Goal: Task Accomplishment & Management: Manage account settings

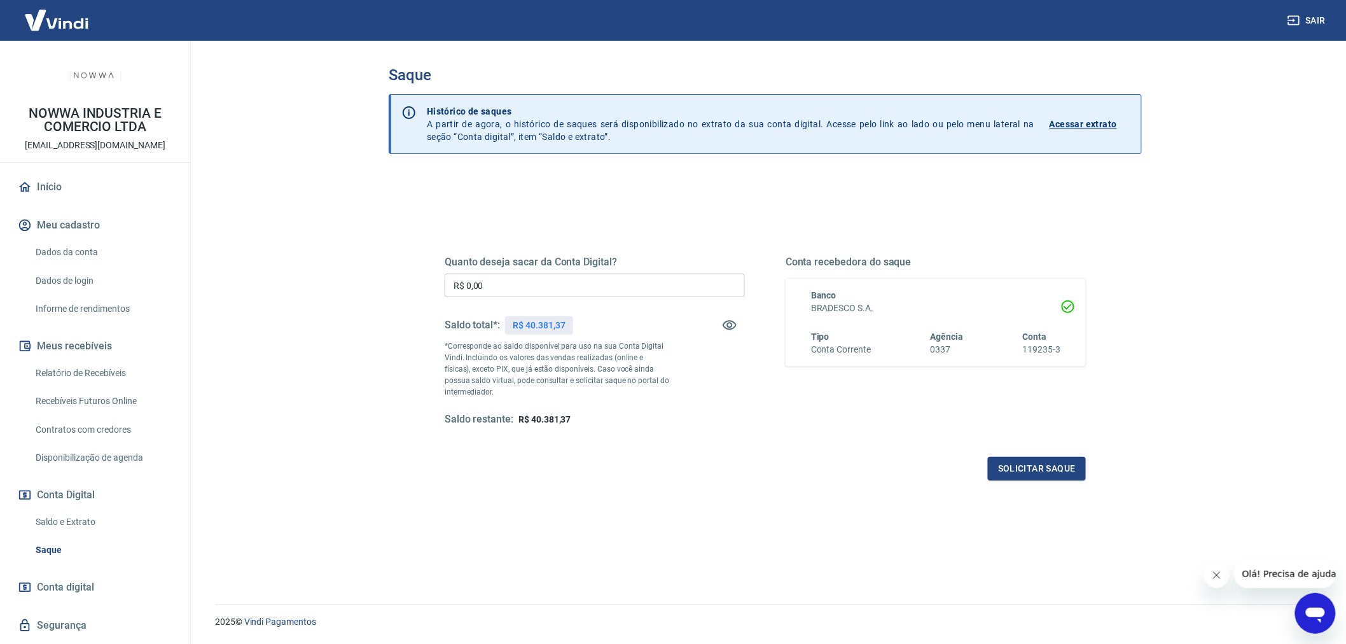
click at [654, 289] on input "R$ 0,00" at bounding box center [595, 285] width 300 height 24
click at [584, 286] on input "R$ 0,00" at bounding box center [595, 285] width 300 height 24
type input "R$ 25.000,00"
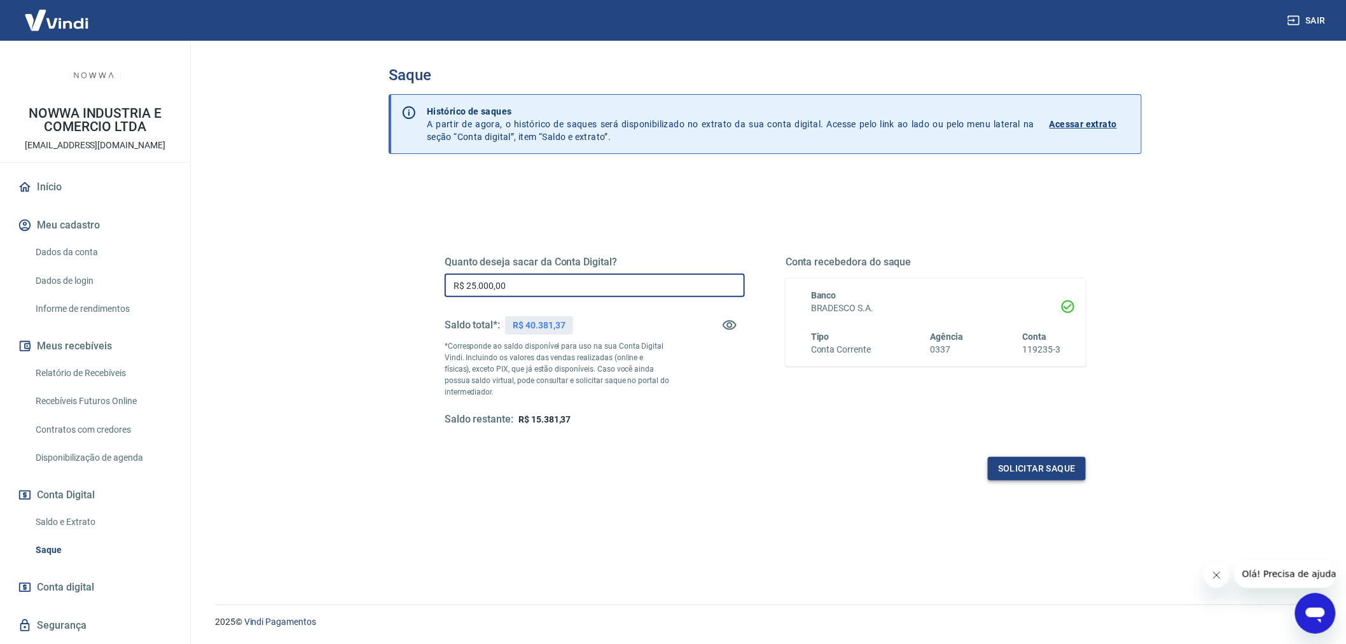
click at [1057, 463] on button "Solicitar saque" at bounding box center [1037, 469] width 98 height 24
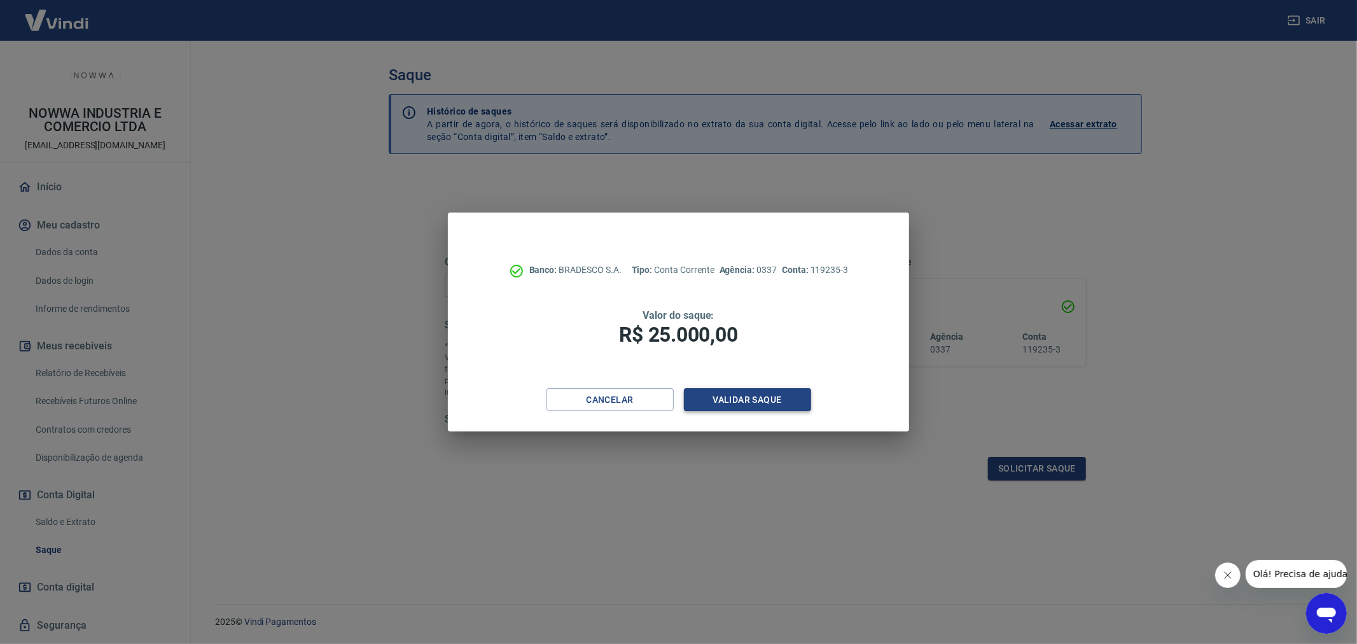
click at [772, 390] on button "Validar saque" at bounding box center [747, 400] width 127 height 24
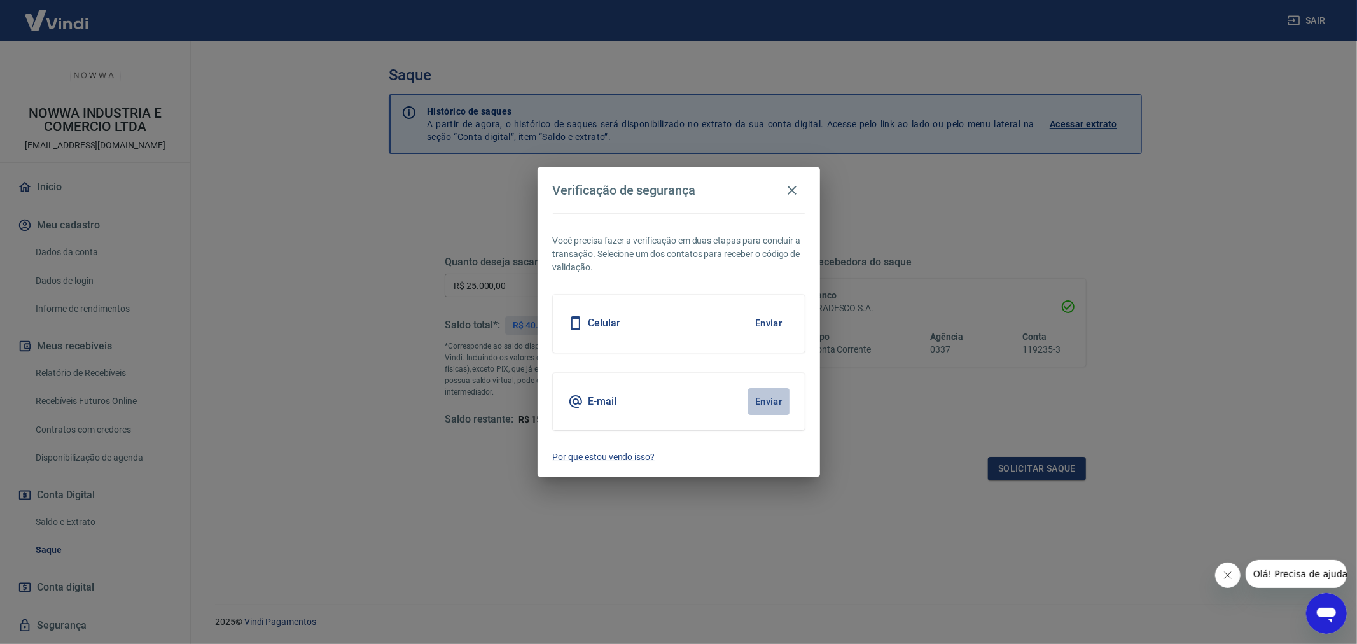
click at [779, 405] on button "Enviar" at bounding box center [768, 401] width 41 height 27
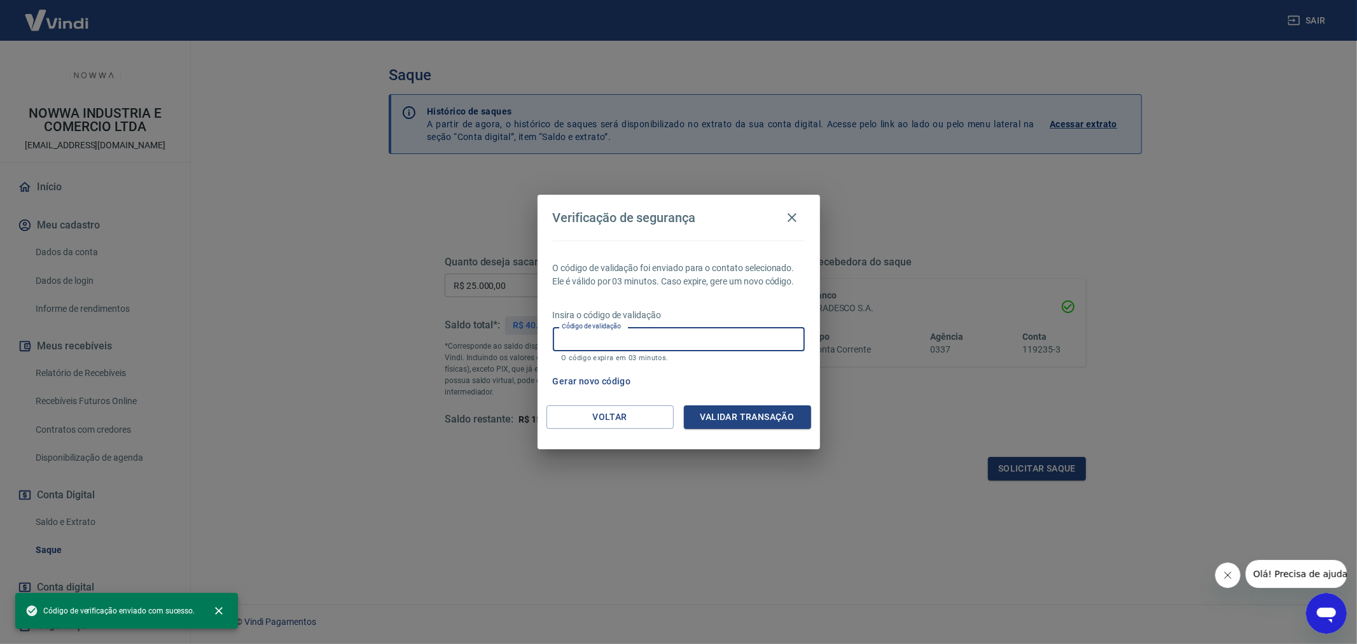
click at [709, 338] on input "Código de validação" at bounding box center [679, 339] width 252 height 24
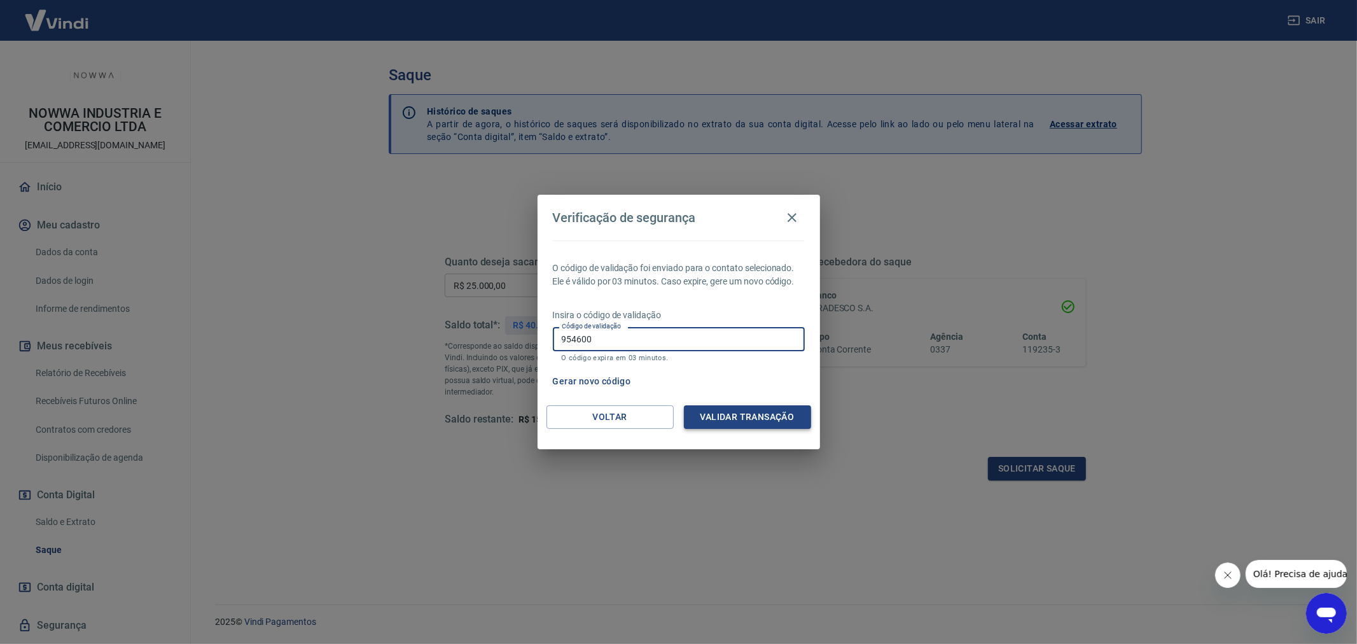
type input "954600"
click at [728, 424] on button "Validar transação" at bounding box center [747, 417] width 127 height 24
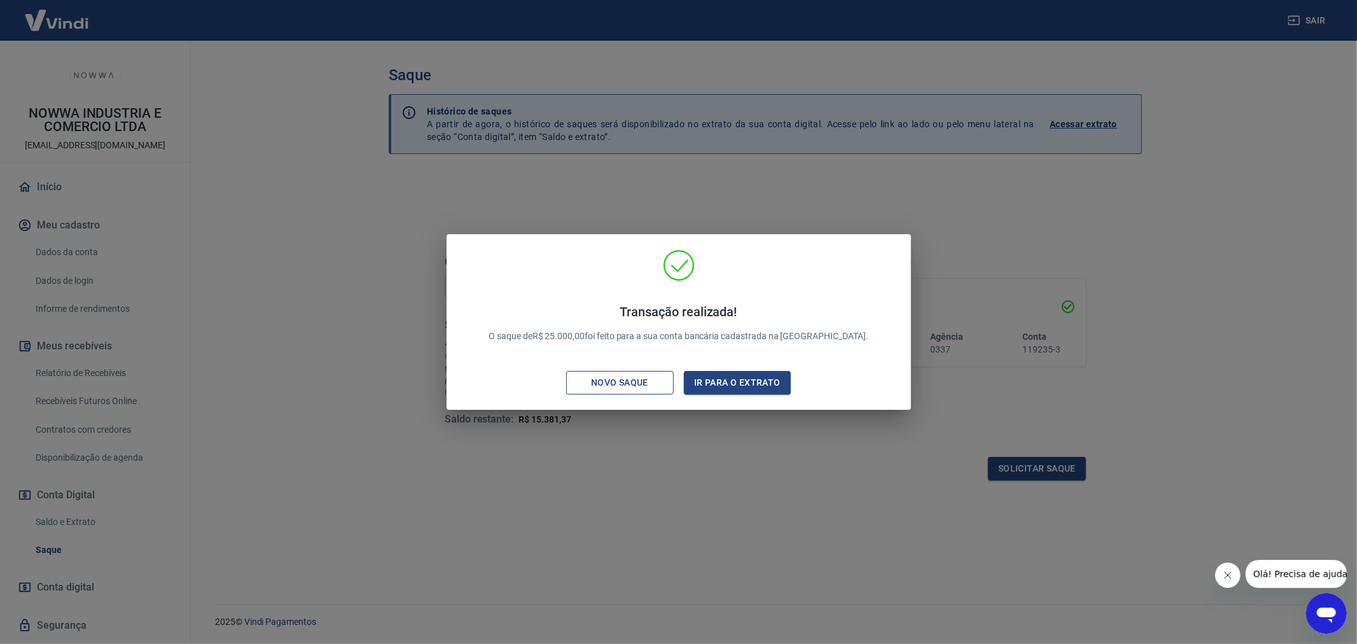
click at [657, 378] on div "Novo saque" at bounding box center [620, 383] width 88 height 16
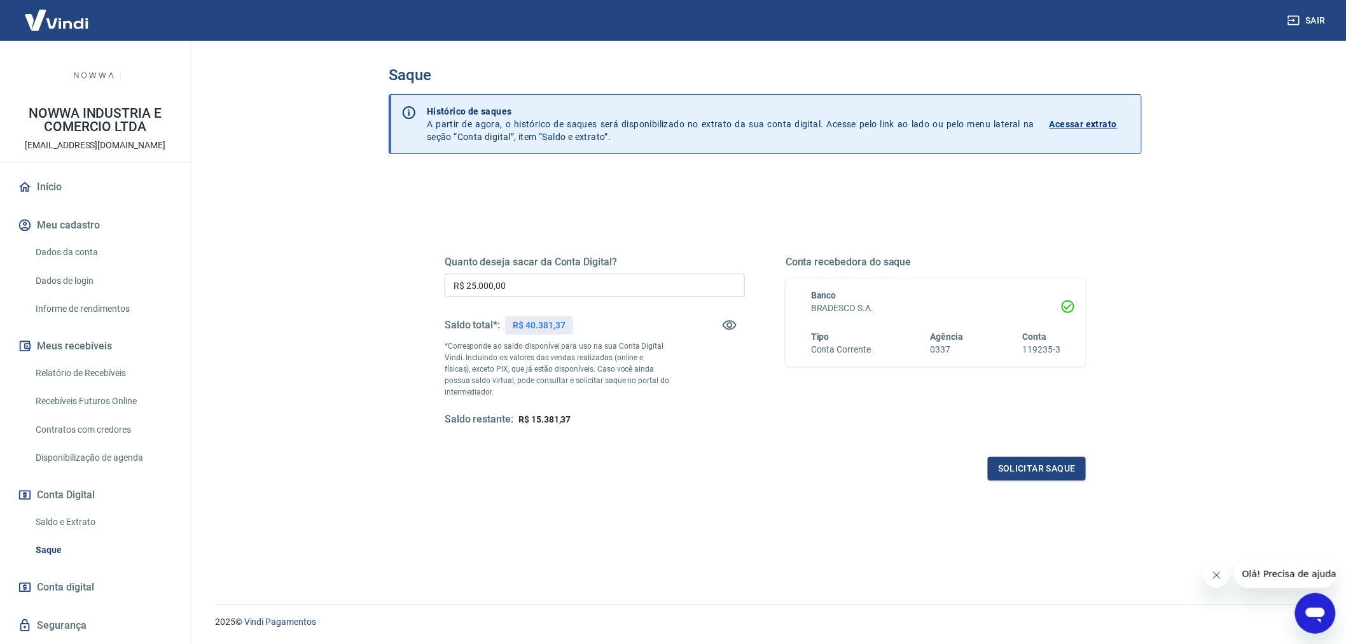
click at [598, 287] on input "R$ 25.000,00" at bounding box center [595, 285] width 300 height 24
type input "R$ 10.000,00"
click at [1022, 467] on button "Solicitar saque" at bounding box center [1037, 469] width 98 height 24
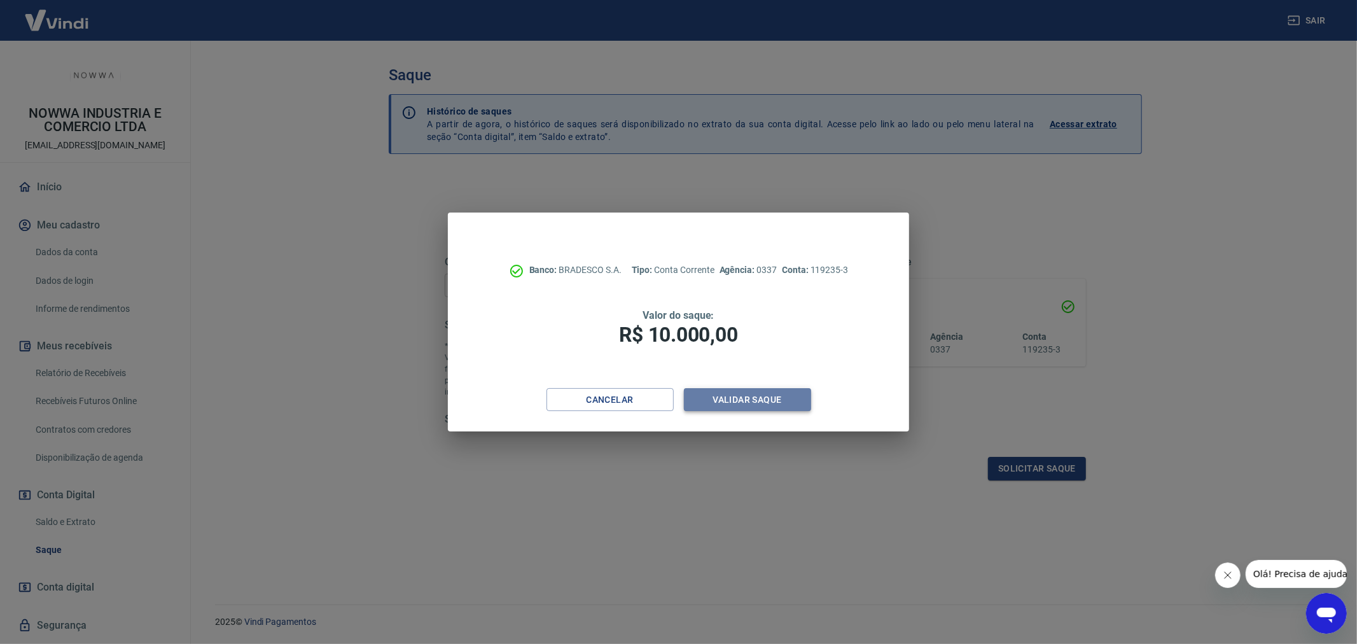
click at [748, 398] on button "Validar saque" at bounding box center [747, 400] width 127 height 24
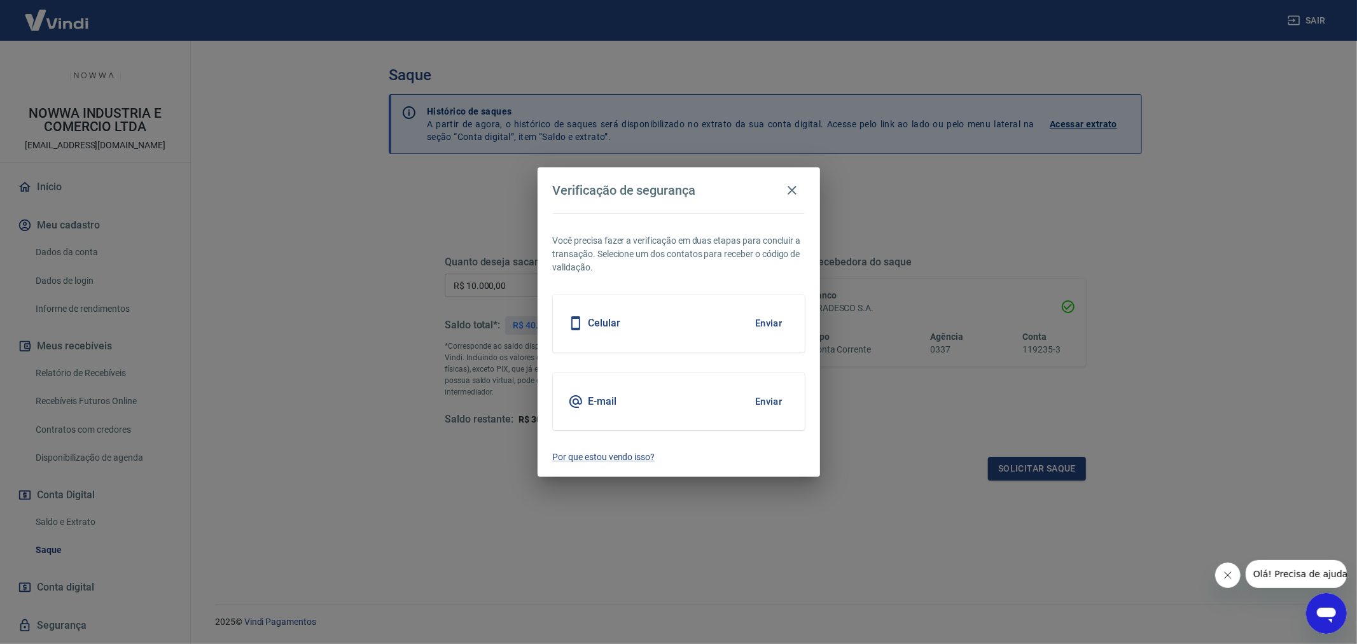
click at [751, 398] on button "Enviar" at bounding box center [768, 401] width 41 height 27
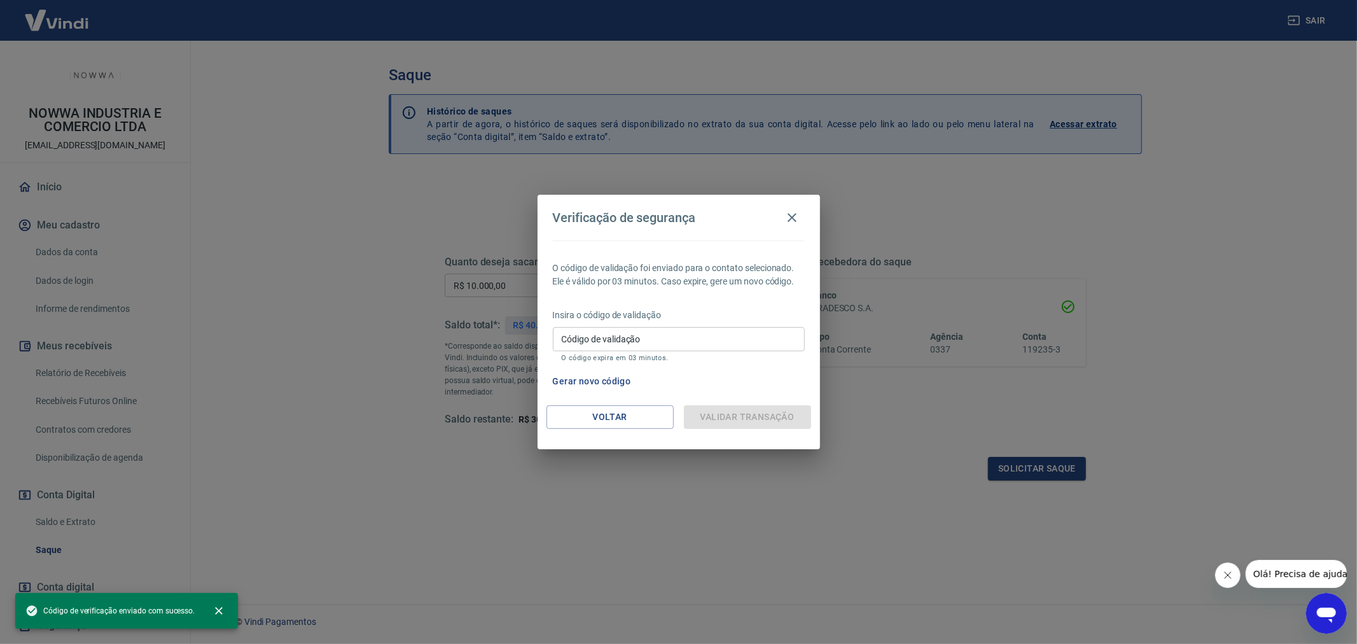
click at [639, 343] on input "Código de validação" at bounding box center [679, 339] width 252 height 24
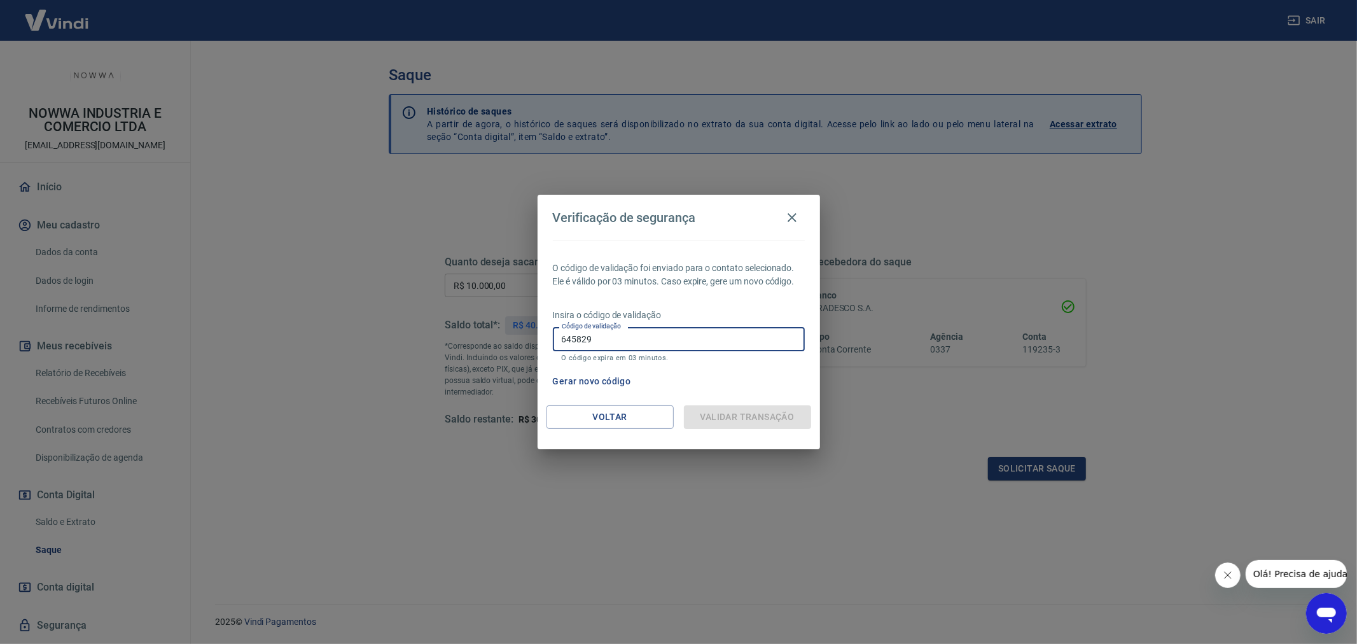
type input "645829"
click at [659, 340] on input "645829" at bounding box center [679, 339] width 252 height 24
click at [766, 418] on div "Validar transação" at bounding box center [747, 417] width 127 height 24
click at [791, 213] on icon "button" at bounding box center [791, 217] width 15 height 15
